Goal: Download file/media

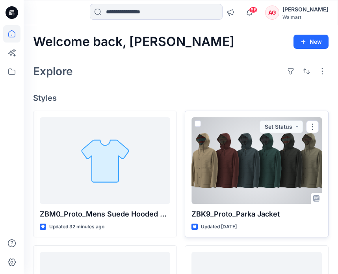
click at [238, 168] on div at bounding box center [257, 160] width 131 height 87
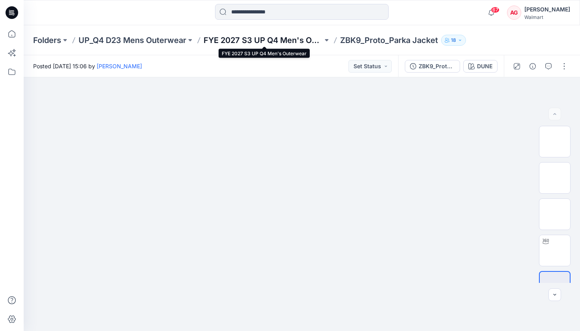
click at [254, 41] on p "FYE 2027 S3 UP Q4 Men's Outerwear" at bounding box center [262, 40] width 119 height 11
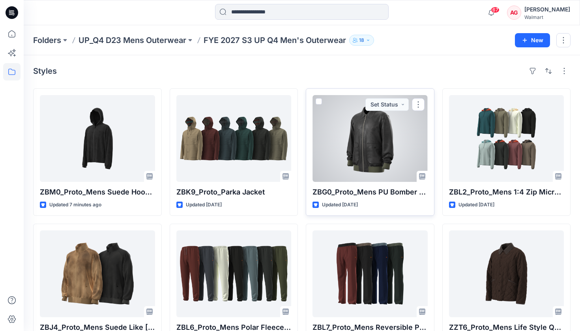
click at [338, 159] on div at bounding box center [369, 138] width 115 height 87
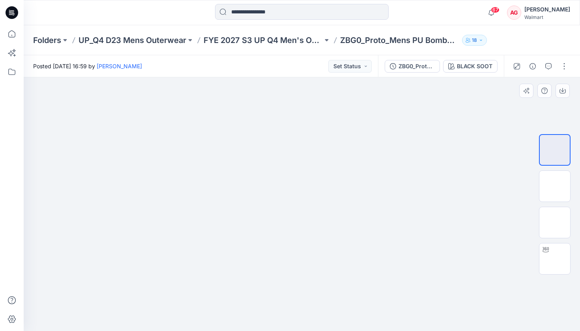
drag, startPoint x: 318, startPoint y: 181, endPoint x: 306, endPoint y: 189, distance: 14.7
click at [306, 44] on img at bounding box center [301, 44] width 337 height 0
click at [338, 186] on img at bounding box center [554, 186] width 0 height 0
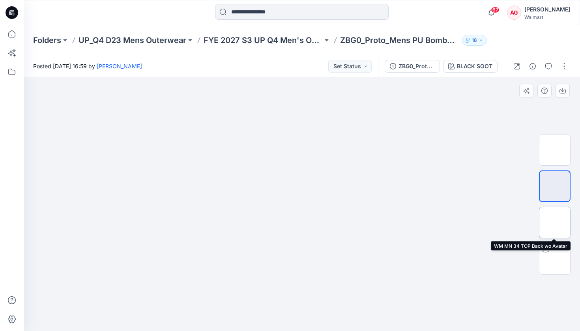
click at [338, 222] on img at bounding box center [554, 222] width 0 height 0
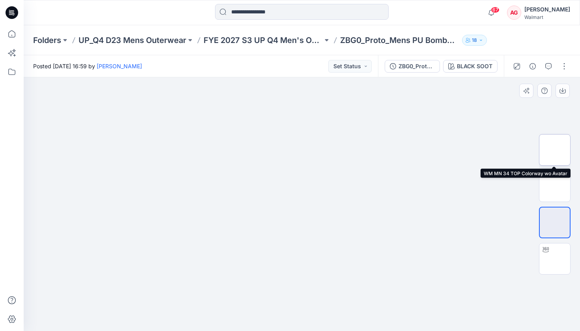
click at [338, 150] on img at bounding box center [554, 150] width 0 height 0
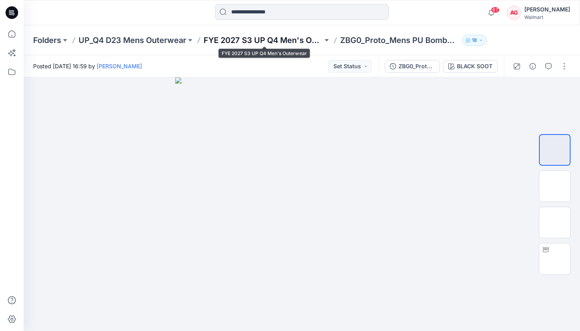
click at [289, 37] on p "FYE 2027 S3 UP Q4 Men's Outerwear" at bounding box center [262, 40] width 119 height 11
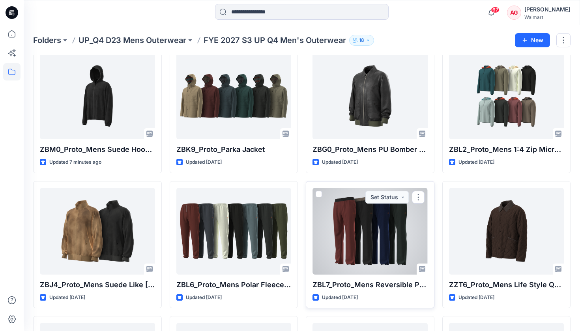
scroll to position [45, 0]
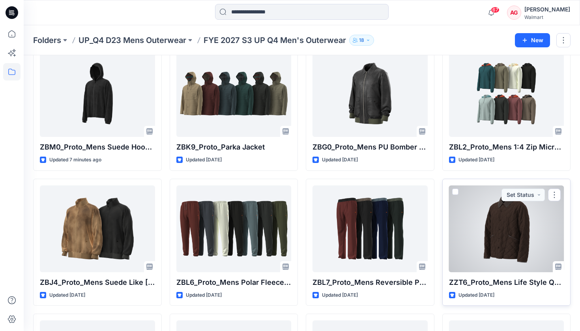
click at [338, 238] on div at bounding box center [506, 228] width 115 height 87
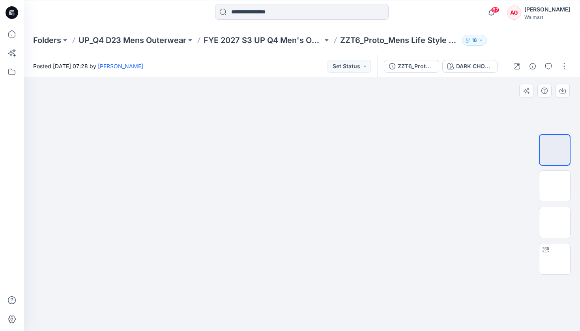
drag, startPoint x: 307, startPoint y: 154, endPoint x: 304, endPoint y: 172, distance: 18.1
click at [304, 25] on img at bounding box center [301, 25] width 394 height 0
drag, startPoint x: 310, startPoint y: 239, endPoint x: 310, endPoint y: 222, distance: 16.6
click at [310, 8] on img at bounding box center [301, 8] width 394 height 0
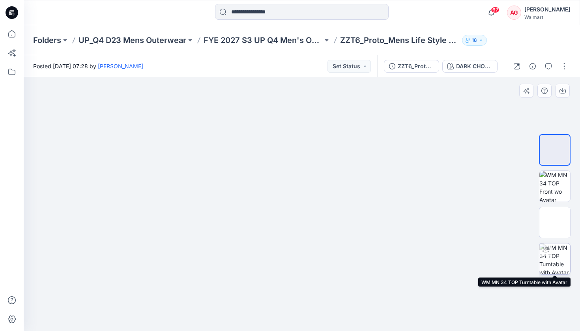
click at [338, 263] on img at bounding box center [554, 258] width 31 height 31
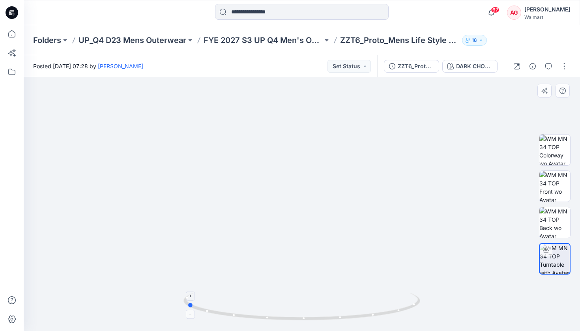
drag, startPoint x: 352, startPoint y: 311, endPoint x: 237, endPoint y: 311, distance: 115.1
click at [237, 274] on icon at bounding box center [302, 308] width 239 height 30
drag, startPoint x: 372, startPoint y: 312, endPoint x: 265, endPoint y: 308, distance: 107.7
click at [265, 274] on icon at bounding box center [302, 308] width 239 height 30
click at [276, 39] on p "FYE 2027 S3 UP Q4 Men's Outerwear" at bounding box center [262, 40] width 119 height 11
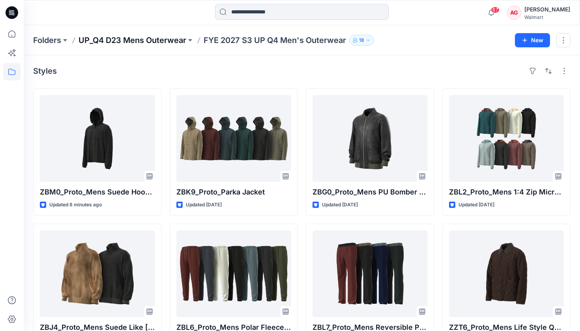
click at [102, 38] on p "UP_Q4 D23 Mens Outerwear" at bounding box center [132, 40] width 108 height 11
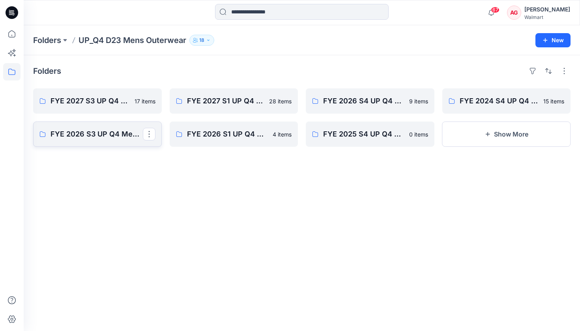
click at [101, 131] on p "FYE 2026 S3 UP Q4 Men's Outerwear" at bounding box center [96, 134] width 92 height 11
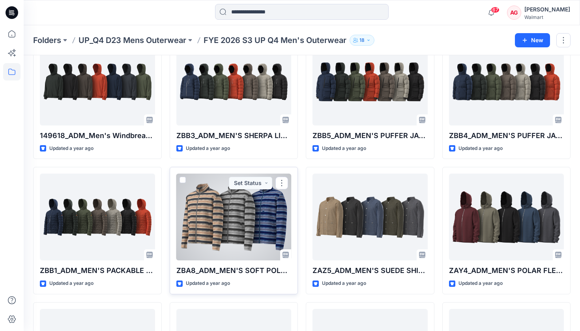
scroll to position [738, 0]
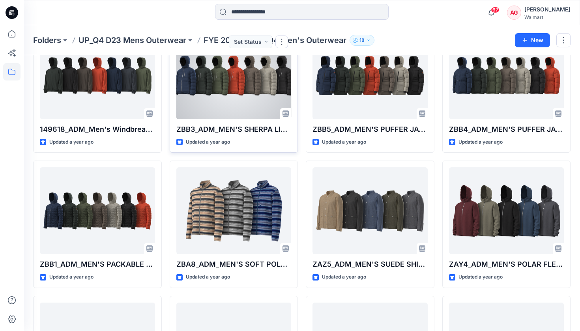
click at [269, 90] on div at bounding box center [233, 75] width 115 height 87
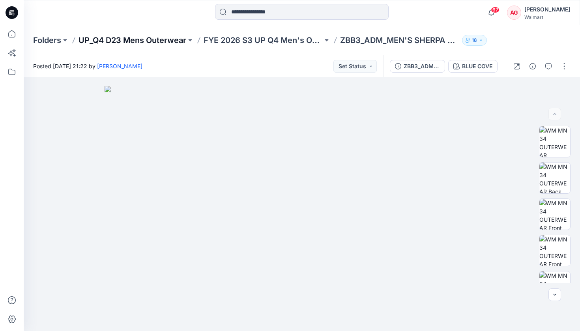
click at [163, 39] on p "UP_Q4 D23 Mens Outerwear" at bounding box center [132, 40] width 108 height 11
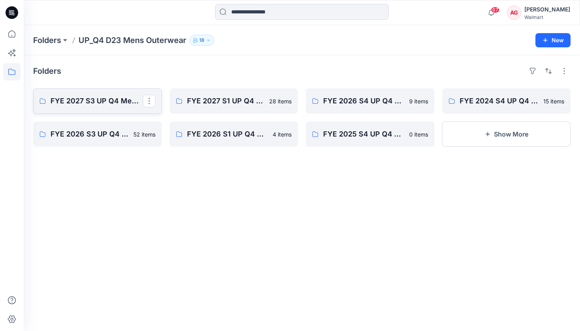
click at [128, 108] on link "FYE 2027 S3 UP Q4 Men's Outerwear" at bounding box center [97, 100] width 129 height 25
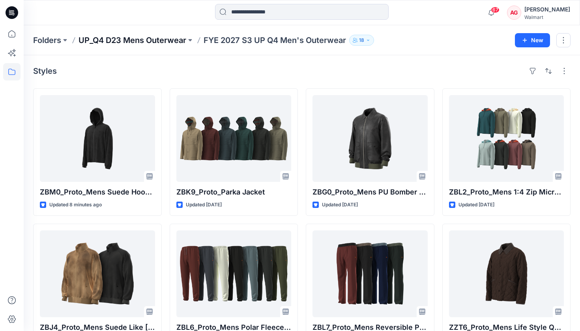
click at [169, 40] on p "UP_Q4 D23 Mens Outerwear" at bounding box center [132, 40] width 108 height 11
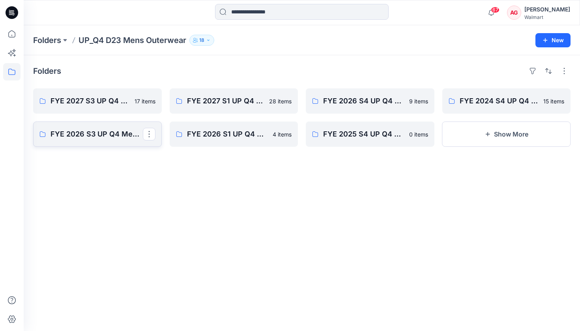
click at [131, 136] on p "FYE 2026 S3 UP Q4 Men's Outerwear" at bounding box center [96, 134] width 92 height 11
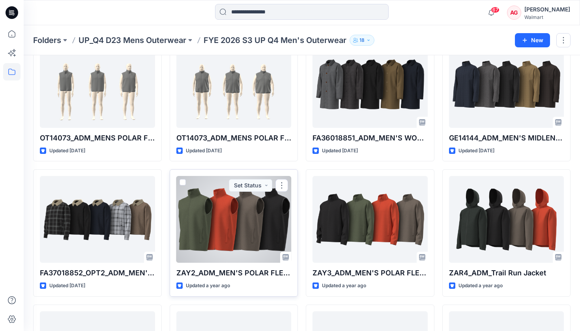
scroll to position [477, 0]
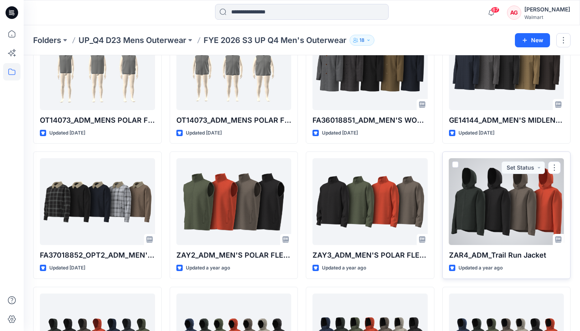
click at [338, 203] on div at bounding box center [506, 201] width 115 height 87
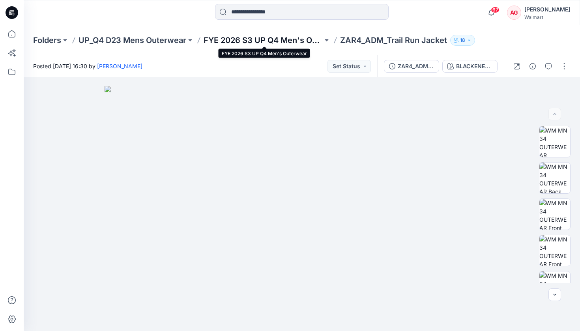
click at [252, 41] on p "FYE 2026 S3 UP Q4 Men's Outerwear" at bounding box center [262, 40] width 119 height 11
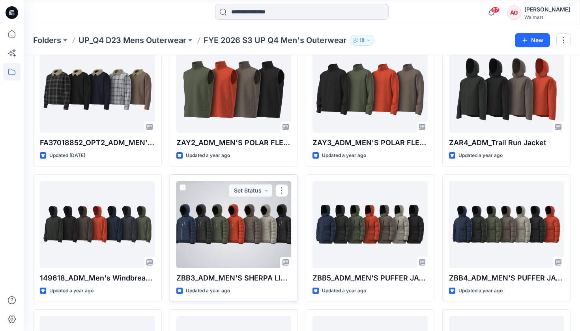
scroll to position [590, 0]
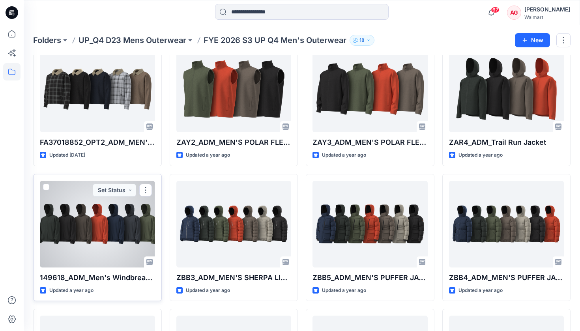
click at [99, 228] on div at bounding box center [97, 224] width 115 height 87
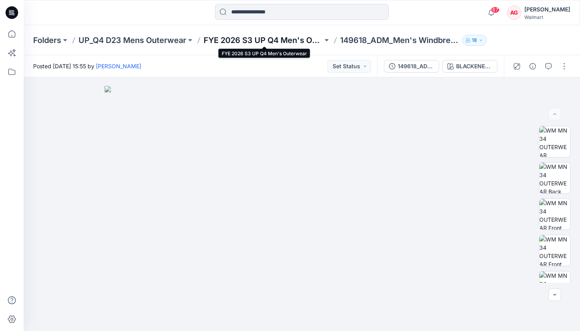
click at [290, 37] on p "FYE 2026 S3 UP Q4 Men's Outerwear" at bounding box center [262, 40] width 119 height 11
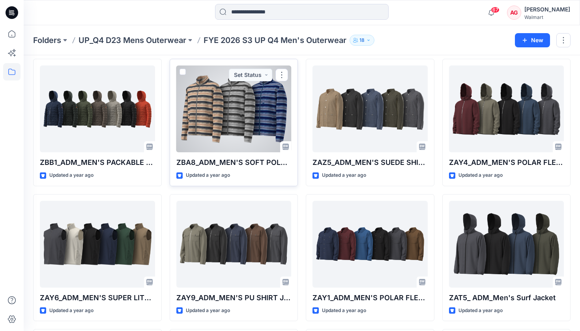
scroll to position [846, 0]
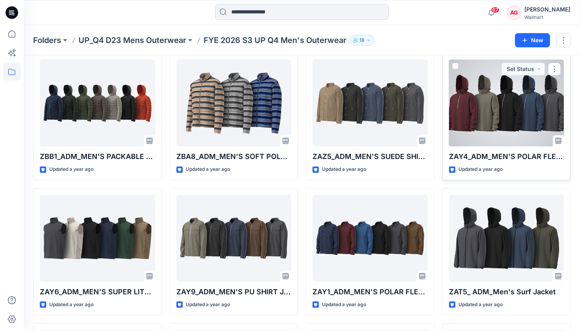
click at [338, 109] on div at bounding box center [506, 103] width 115 height 87
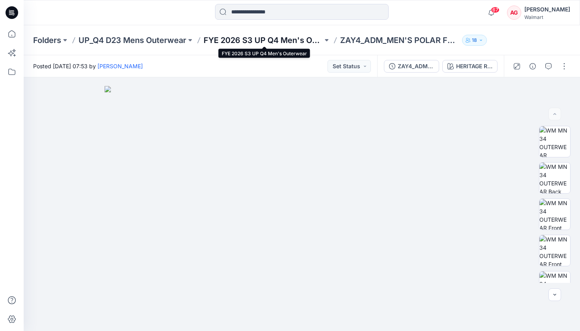
click at [282, 39] on p "FYE 2026 S3 UP Q4 Men's Outerwear" at bounding box center [262, 40] width 119 height 11
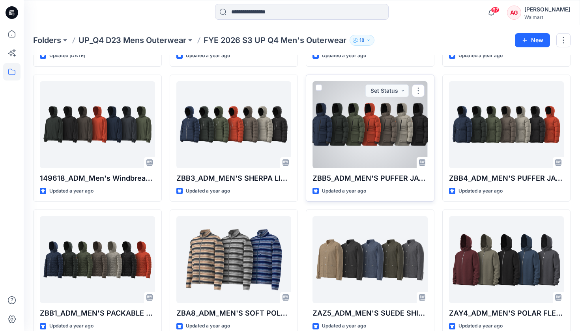
scroll to position [681, 0]
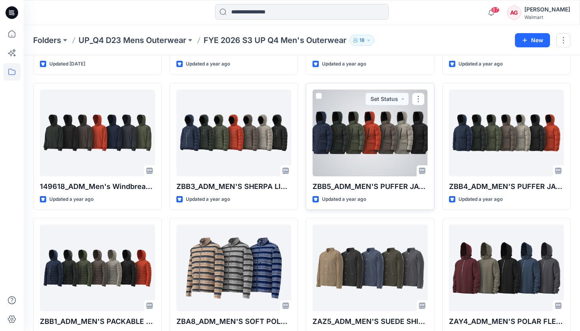
click at [338, 140] on div at bounding box center [369, 133] width 115 height 87
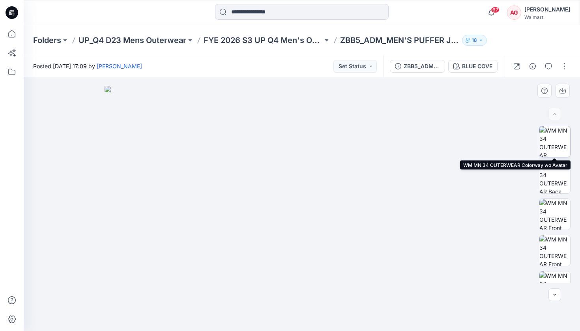
click at [338, 137] on img at bounding box center [554, 141] width 31 height 31
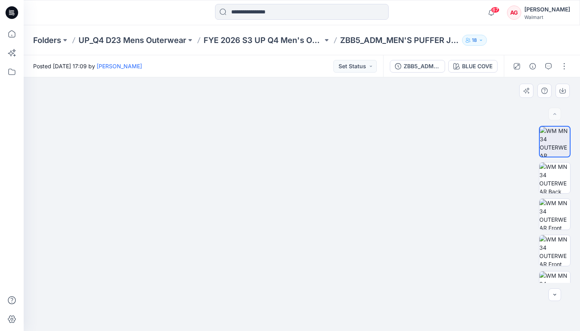
drag, startPoint x: 347, startPoint y: 151, endPoint x: 329, endPoint y: 232, distance: 82.7
click at [329, 231] on img at bounding box center [301, 195] width 394 height 272
drag, startPoint x: 371, startPoint y: 192, endPoint x: 368, endPoint y: 223, distance: 31.3
click at [338, 223] on img at bounding box center [301, 204] width 394 height 254
drag, startPoint x: 358, startPoint y: 231, endPoint x: 362, endPoint y: 168, distance: 62.8
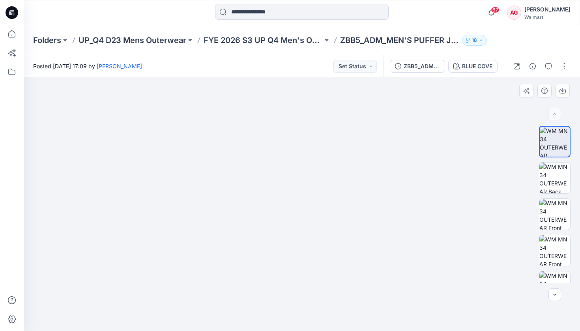
click at [338, 168] on img at bounding box center [301, 173] width 394 height 316
click at [338, 182] on img at bounding box center [554, 177] width 31 height 31
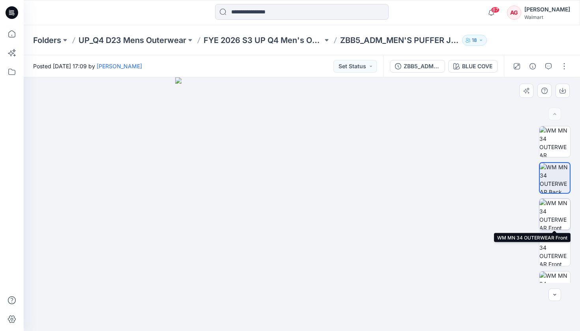
click at [338, 210] on img at bounding box center [554, 214] width 31 height 31
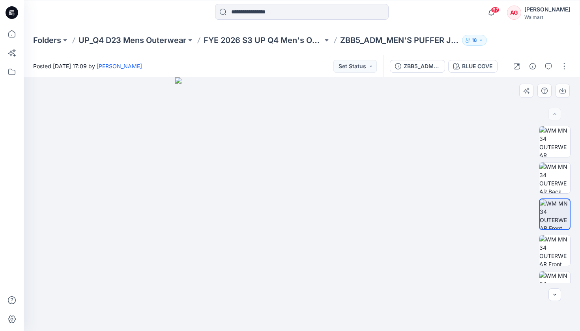
drag, startPoint x: 321, startPoint y: 211, endPoint x: 317, endPoint y: 251, distance: 40.0
click at [317, 251] on img at bounding box center [302, 204] width 254 height 254
drag, startPoint x: 302, startPoint y: 230, endPoint x: 291, endPoint y: 230, distance: 11.4
click at [291, 230] on img at bounding box center [302, 204] width 254 height 254
click at [338, 247] on img at bounding box center [554, 250] width 31 height 31
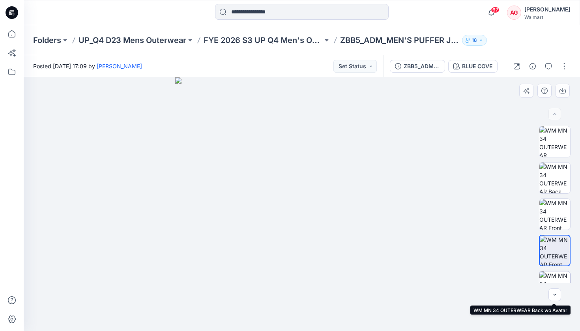
click at [338, 274] on img at bounding box center [554, 286] width 31 height 31
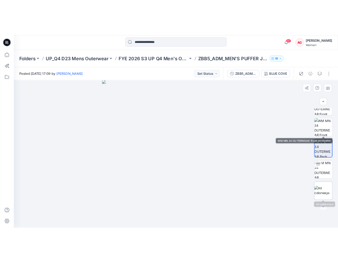
scroll to position [92, 0]
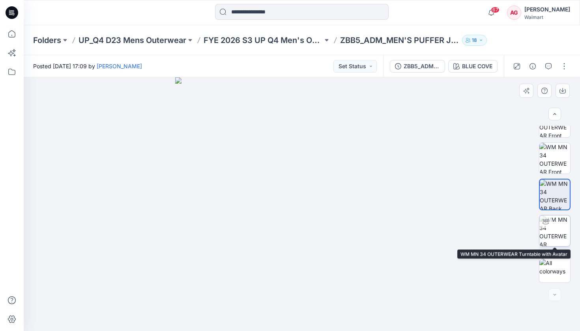
click at [338, 235] on img at bounding box center [554, 230] width 31 height 31
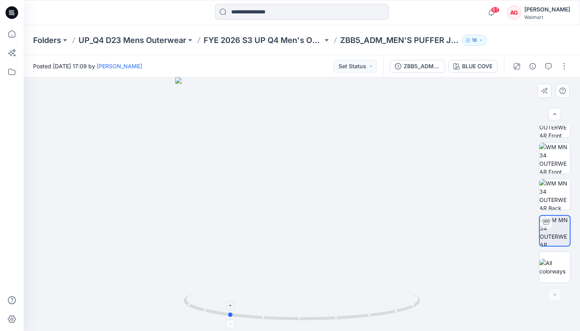
drag, startPoint x: 362, startPoint y: 316, endPoint x: 289, endPoint y: 314, distance: 73.8
click at [289, 274] on icon at bounding box center [302, 308] width 239 height 30
drag, startPoint x: 343, startPoint y: 321, endPoint x: 258, endPoint y: 330, distance: 86.1
click at [258, 274] on div at bounding box center [302, 204] width 556 height 254
click at [338, 71] on button "ZBB5_ADM_MEN'S PUFFER JACKET" at bounding box center [417, 66] width 55 height 13
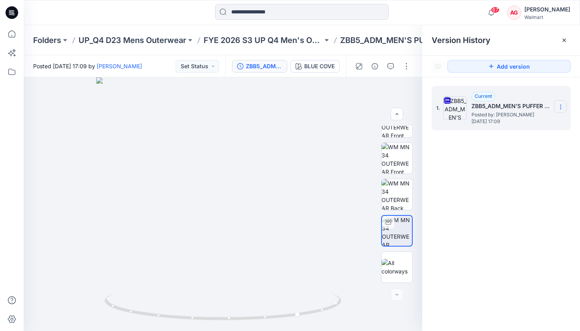
click at [338, 108] on icon at bounding box center [560, 107] width 6 height 6
click at [338, 122] on span "Download Source BW File" at bounding box center [520, 121] width 66 height 9
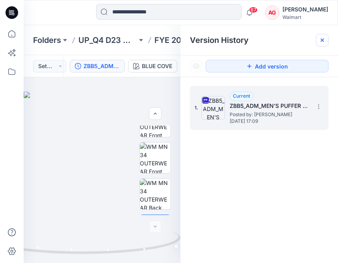
click at [322, 40] on icon at bounding box center [322, 40] width 3 height 3
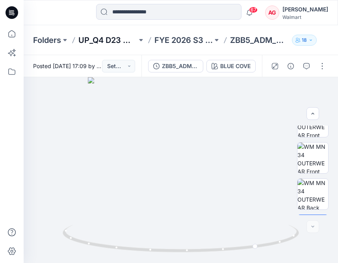
click at [104, 35] on p "UP_Q4 D23 Mens Outerwear" at bounding box center [107, 40] width 59 height 11
